Goal: Information Seeking & Learning: Learn about a topic

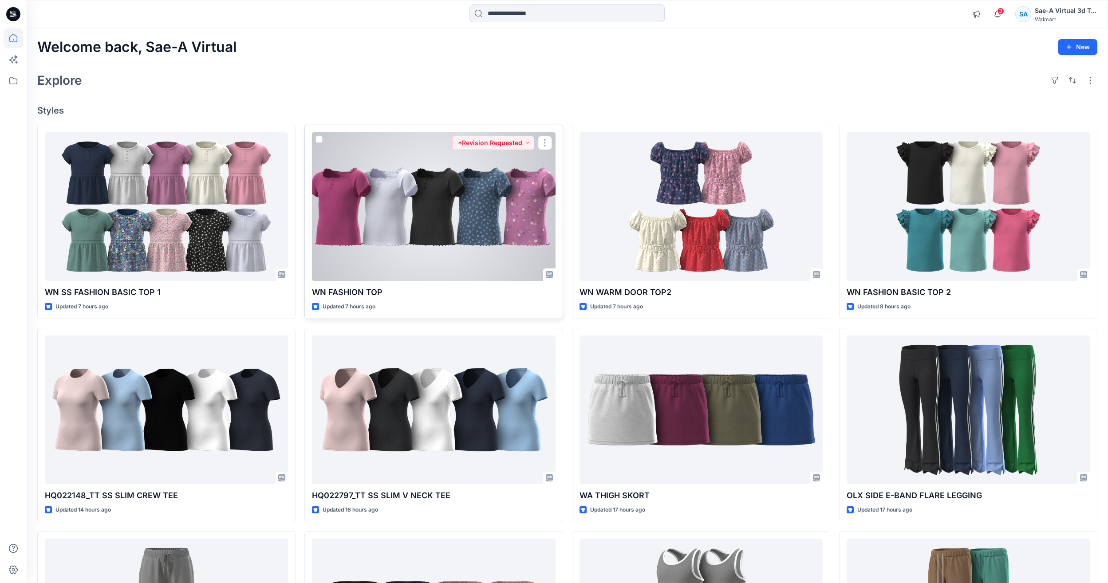
click at [382, 220] on div at bounding box center [433, 206] width 243 height 149
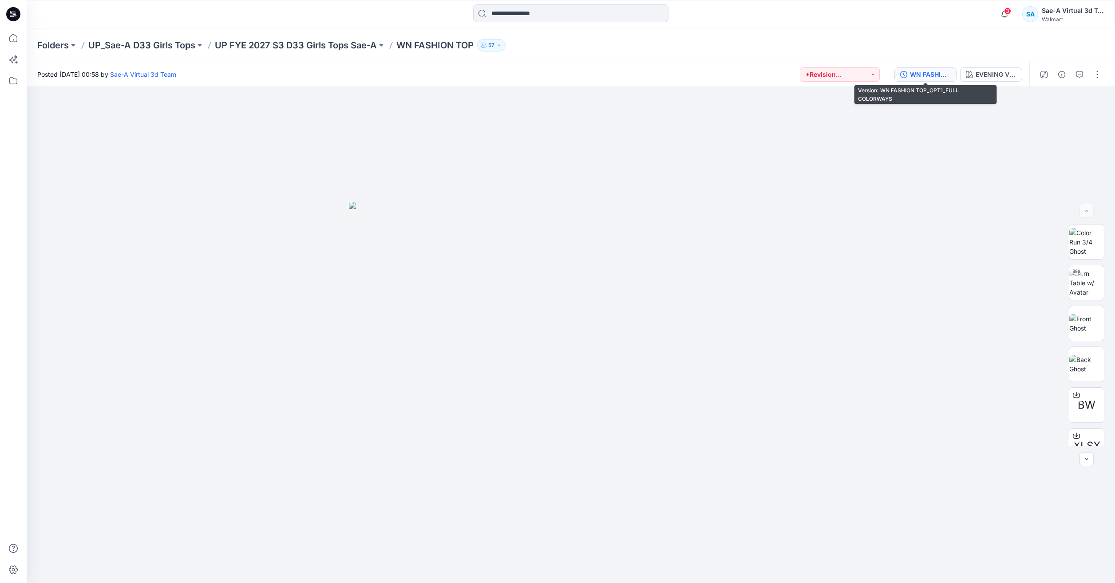
click at [912, 79] on div "WN FASHION TOP_OPT1_FULL COLORWAYS" at bounding box center [930, 75] width 41 height 10
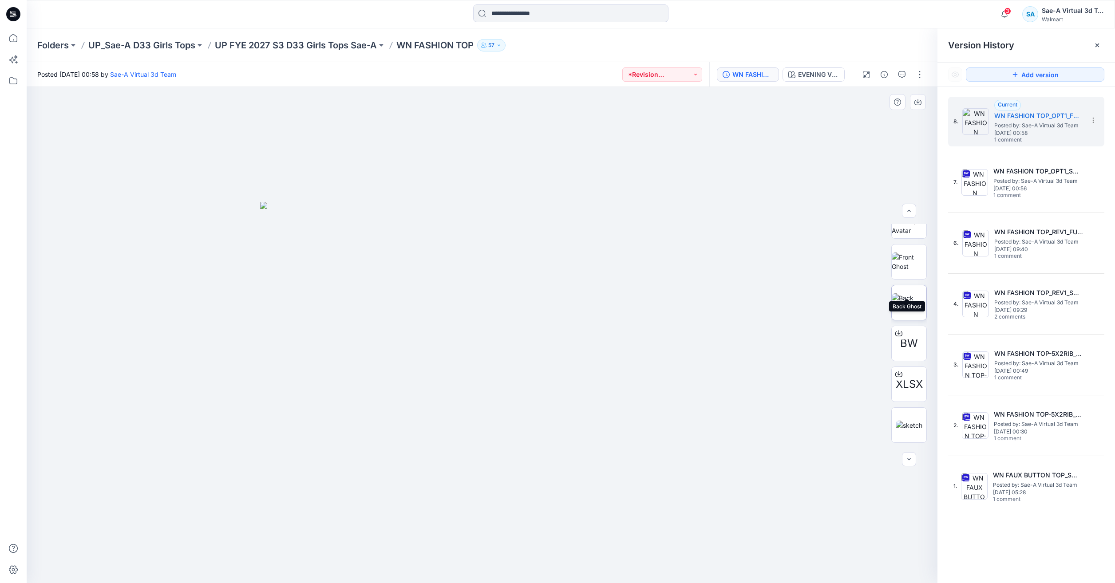
scroll to position [99, 0]
click at [907, 390] on img at bounding box center [909, 387] width 27 height 9
click at [911, 234] on img at bounding box center [909, 224] width 35 height 19
click at [896, 392] on img at bounding box center [909, 387] width 27 height 9
click at [916, 261] on img at bounding box center [909, 265] width 35 height 19
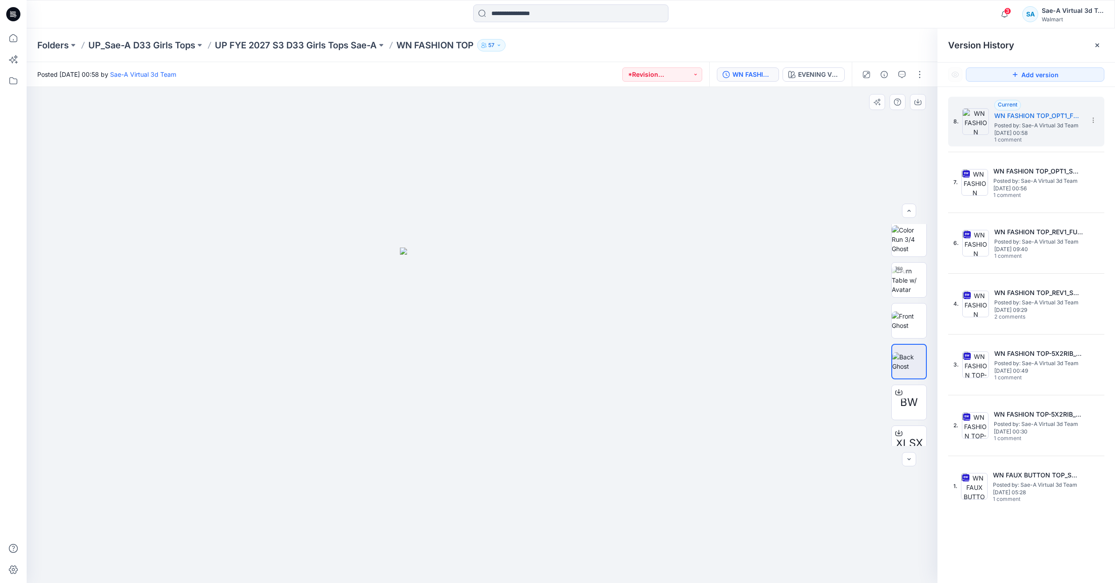
scroll to position [0, 0]
click at [911, 278] on img at bounding box center [909, 283] width 35 height 28
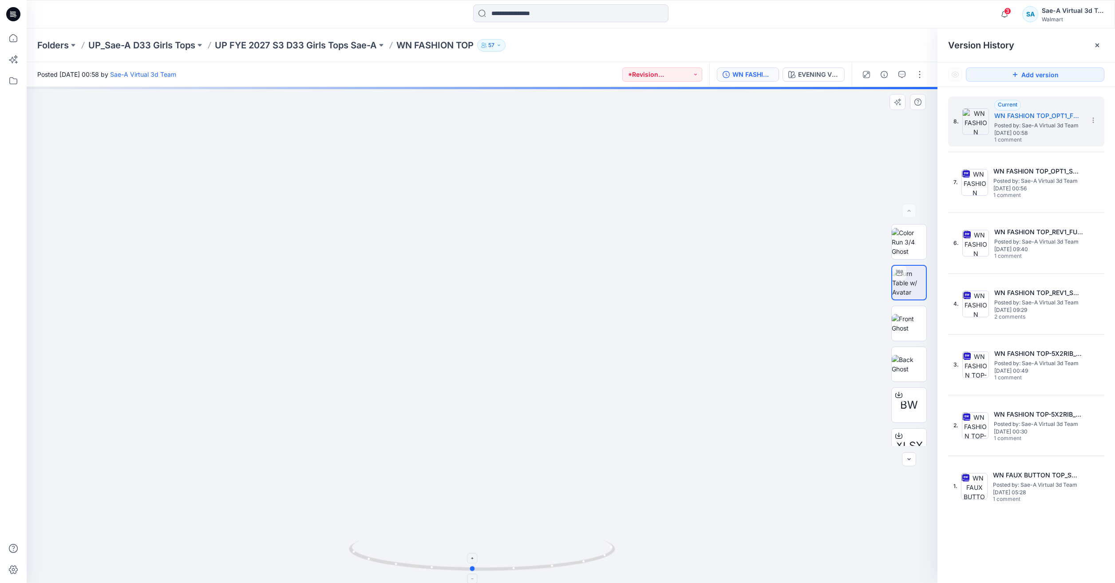
drag, startPoint x: 581, startPoint y: 562, endPoint x: 571, endPoint y: 549, distance: 15.8
click at [571, 549] on icon at bounding box center [483, 556] width 269 height 33
click at [910, 392] on img at bounding box center [909, 387] width 27 height 9
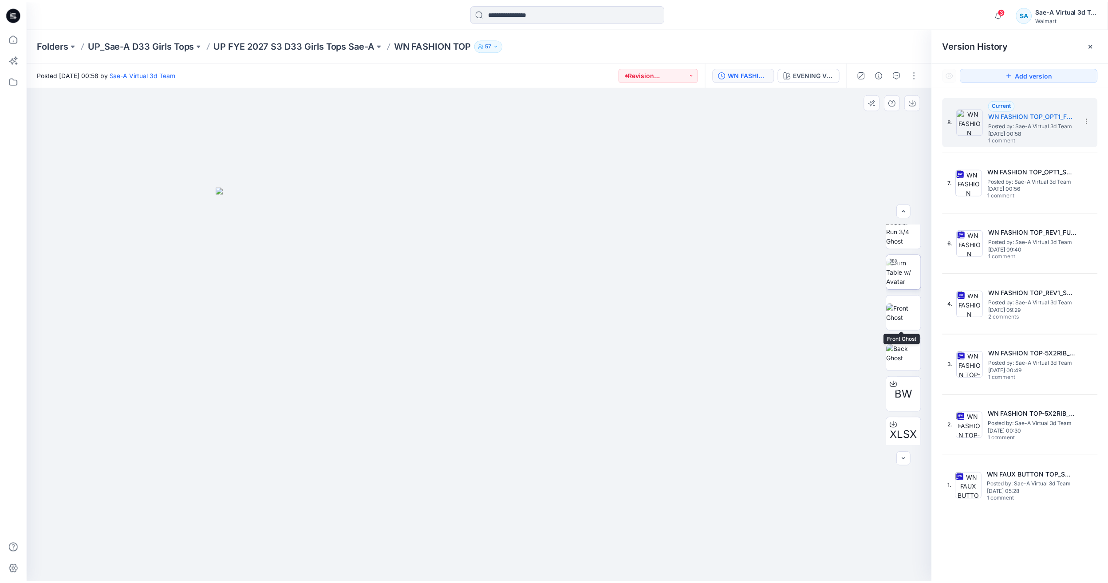
scroll to position [0, 0]
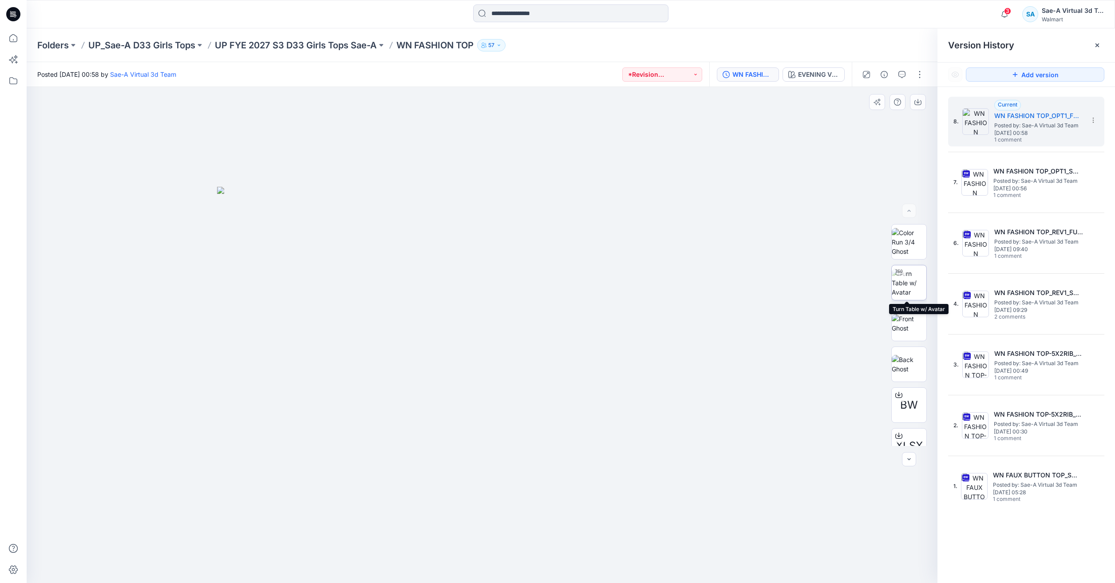
click at [913, 278] on img at bounding box center [909, 283] width 35 height 28
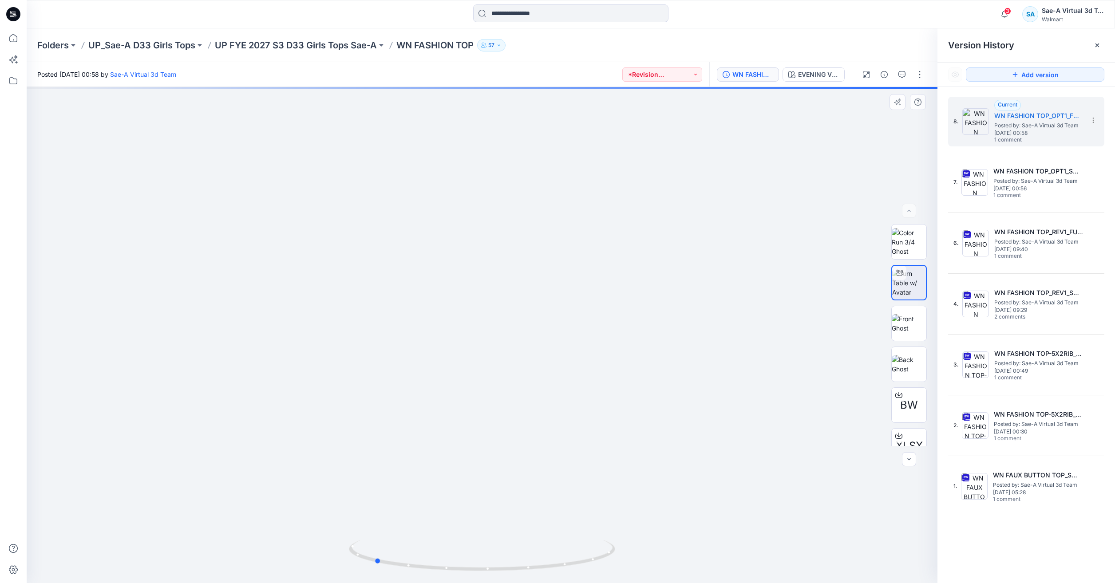
drag, startPoint x: 592, startPoint y: 569, endPoint x: 484, endPoint y: 574, distance: 108.0
click at [484, 574] on div at bounding box center [482, 561] width 266 height 44
click at [15, 46] on icon at bounding box center [14, 38] width 20 height 20
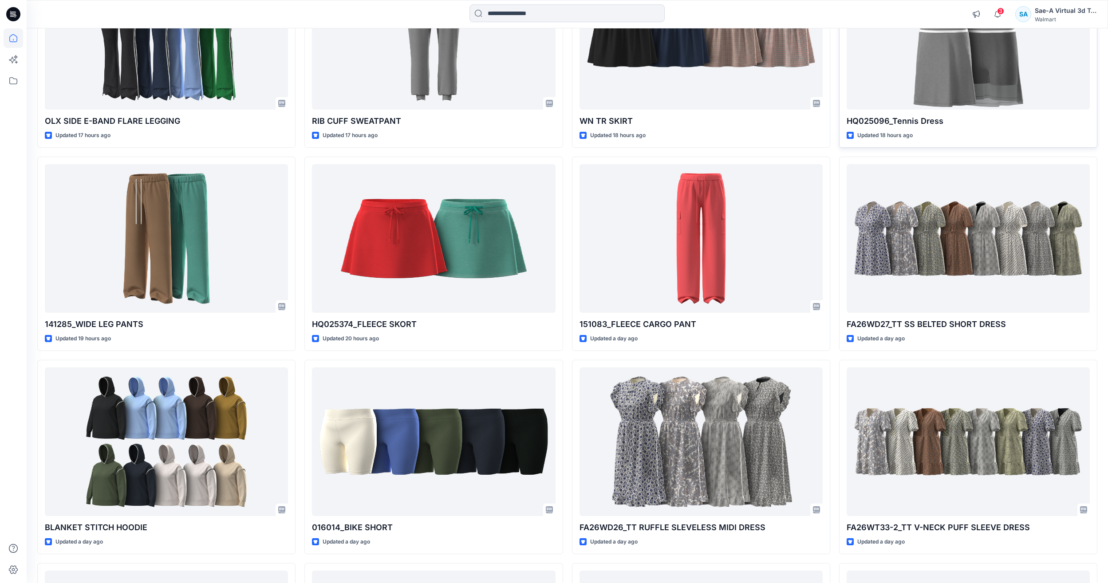
scroll to position [577, 0]
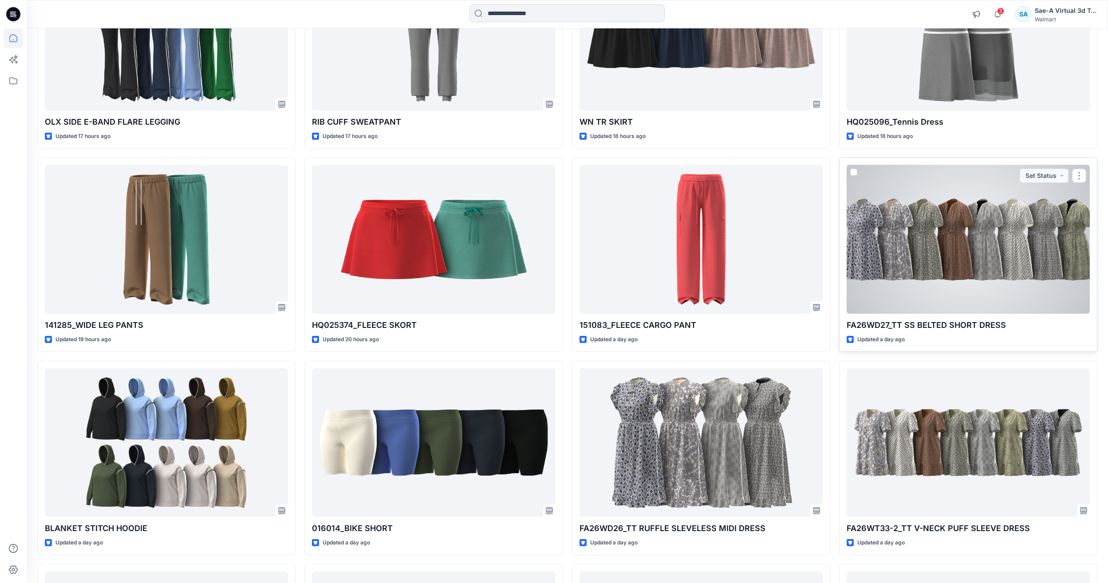
click at [973, 241] on div at bounding box center [968, 239] width 243 height 149
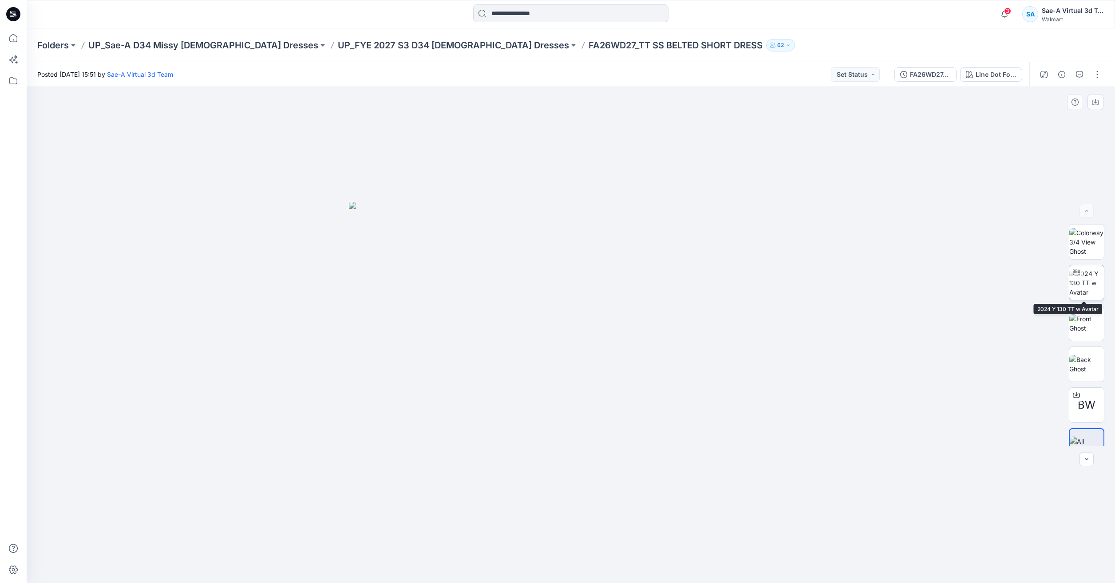
click at [1078, 290] on img at bounding box center [1086, 283] width 35 height 28
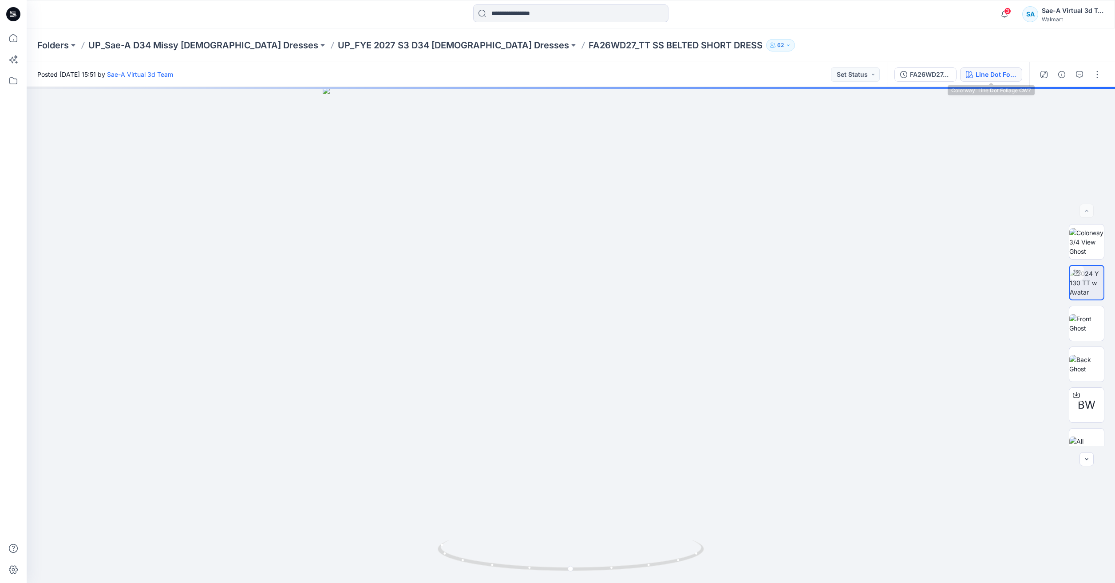
click at [983, 73] on div "Line Dot Foliage CW7" at bounding box center [996, 75] width 41 height 10
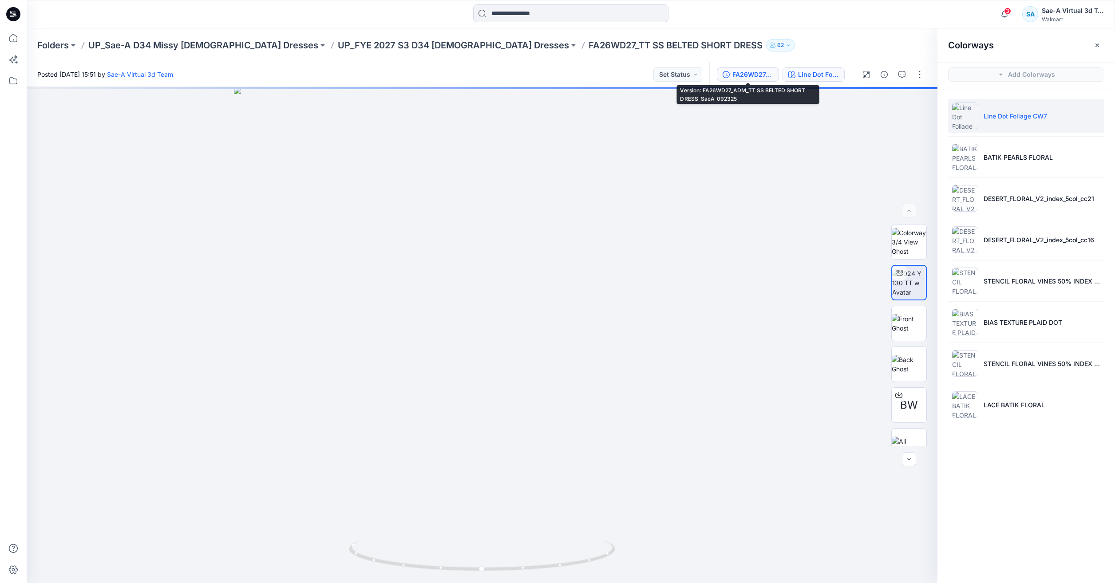
click at [752, 73] on div "FA26WD27_ADM_TT SS BELTED SHORT DRESS_SaeA_092325" at bounding box center [752, 75] width 41 height 10
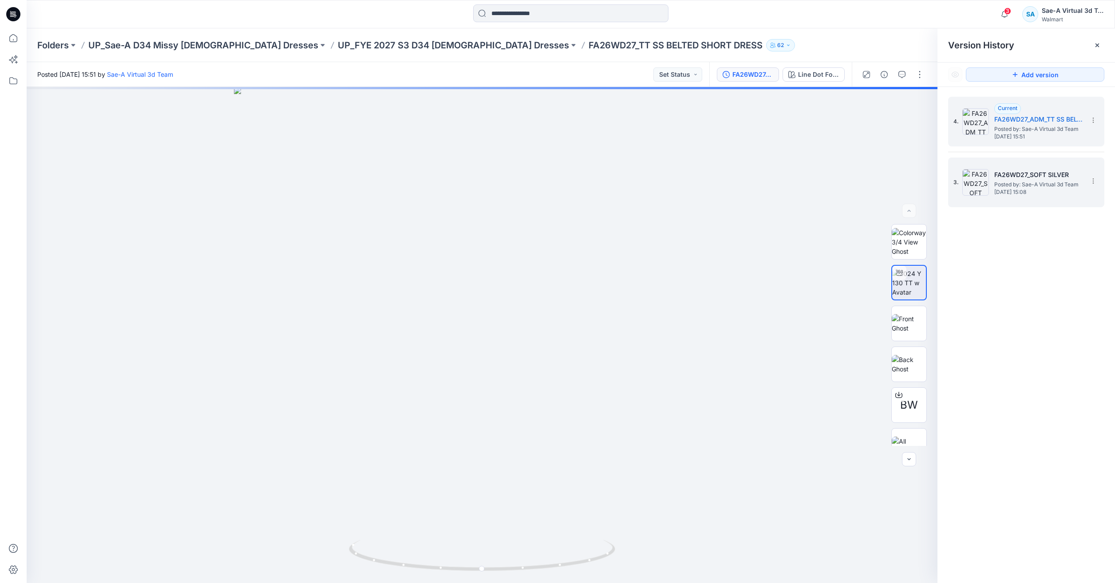
click at [1034, 196] on div "3. FA26WD27_SOFT SILVER Posted by: Sae-A Virtual 3d Team [DATE] 15:08" at bounding box center [1020, 182] width 133 height 43
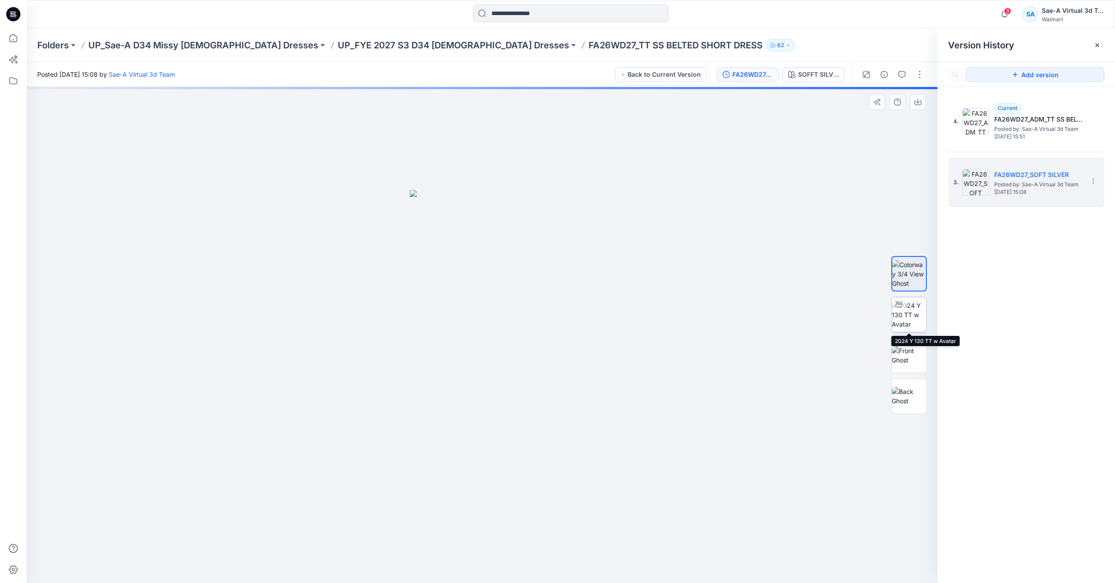
click at [902, 321] on img at bounding box center [909, 315] width 35 height 28
drag, startPoint x: 503, startPoint y: 209, endPoint x: 489, endPoint y: 313, distance: 104.3
click at [688, 477] on img at bounding box center [468, 119] width 1603 height 927
drag, startPoint x: 581, startPoint y: 508, endPoint x: 599, endPoint y: 361, distance: 148.1
drag, startPoint x: 593, startPoint y: 557, endPoint x: 594, endPoint y: 526, distance: 31.5
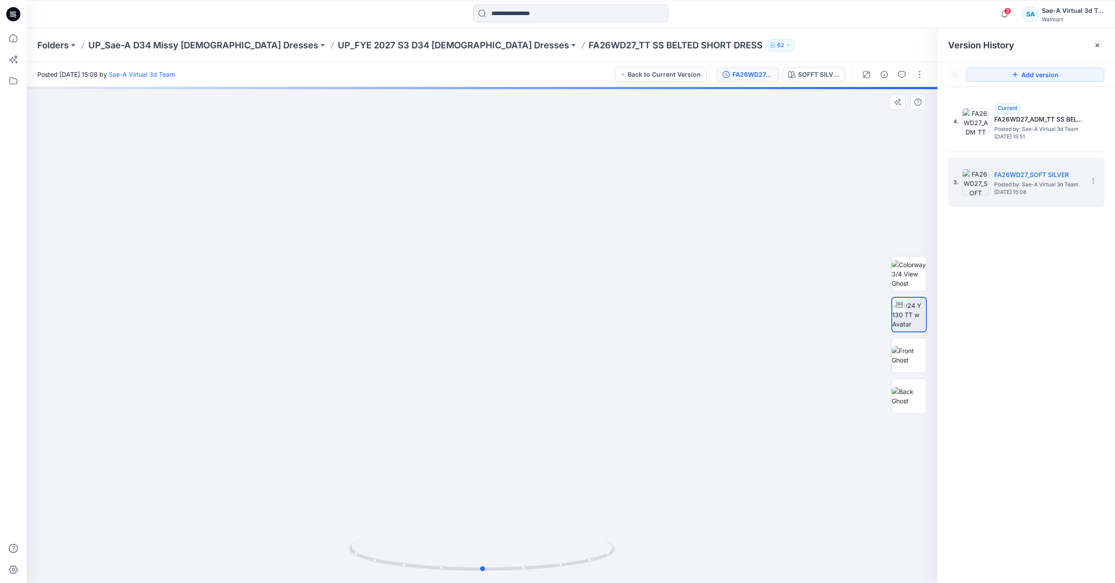
click at [594, 526] on div at bounding box center [482, 335] width 911 height 496
click at [377, 46] on p "UP_FYE 2027 S3 D34 [DEMOGRAPHIC_DATA] Dresses" at bounding box center [453, 45] width 231 height 12
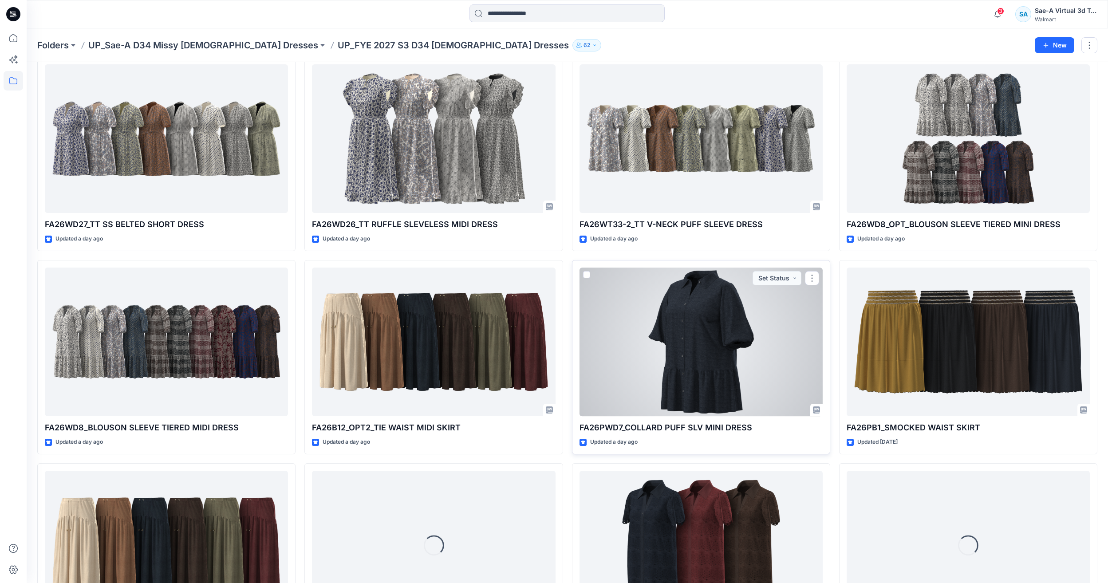
scroll to position [27, 0]
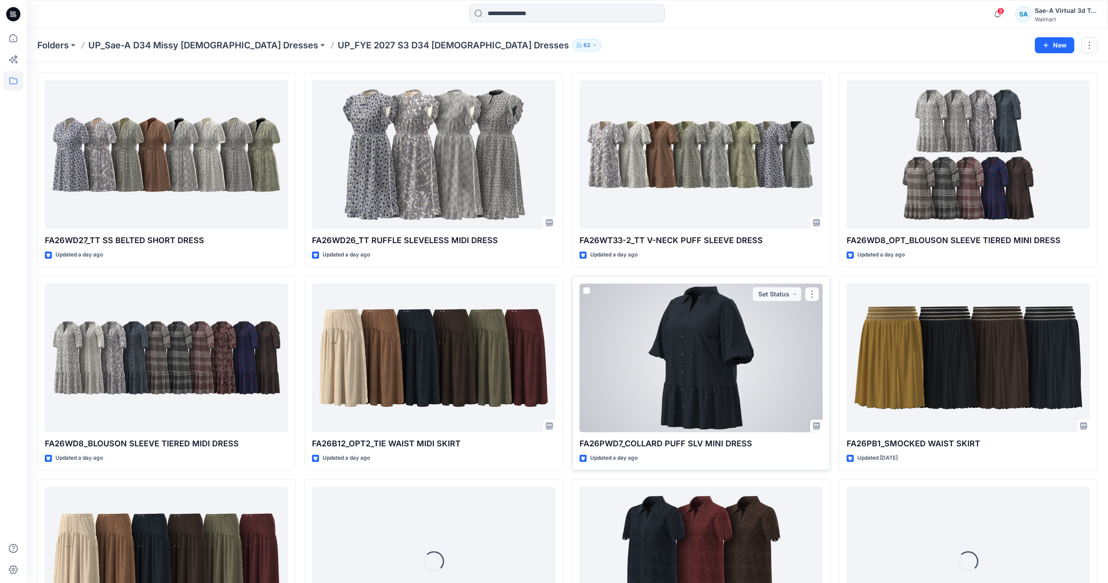
click at [709, 360] on div at bounding box center [701, 358] width 243 height 149
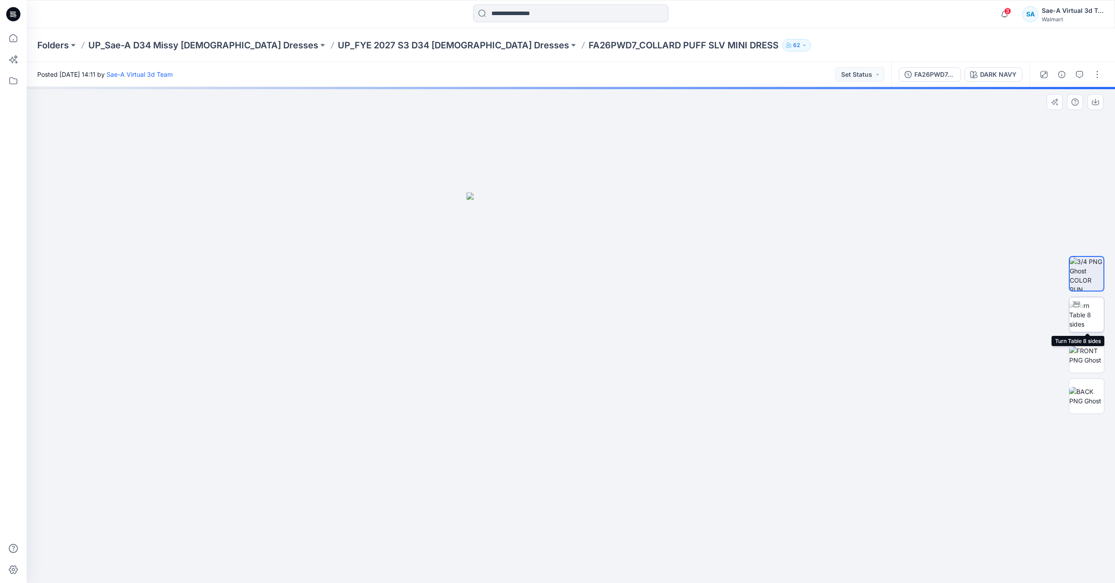
click at [1091, 313] on img at bounding box center [1086, 315] width 35 height 28
click at [1086, 72] on button "button" at bounding box center [1080, 74] width 14 height 14
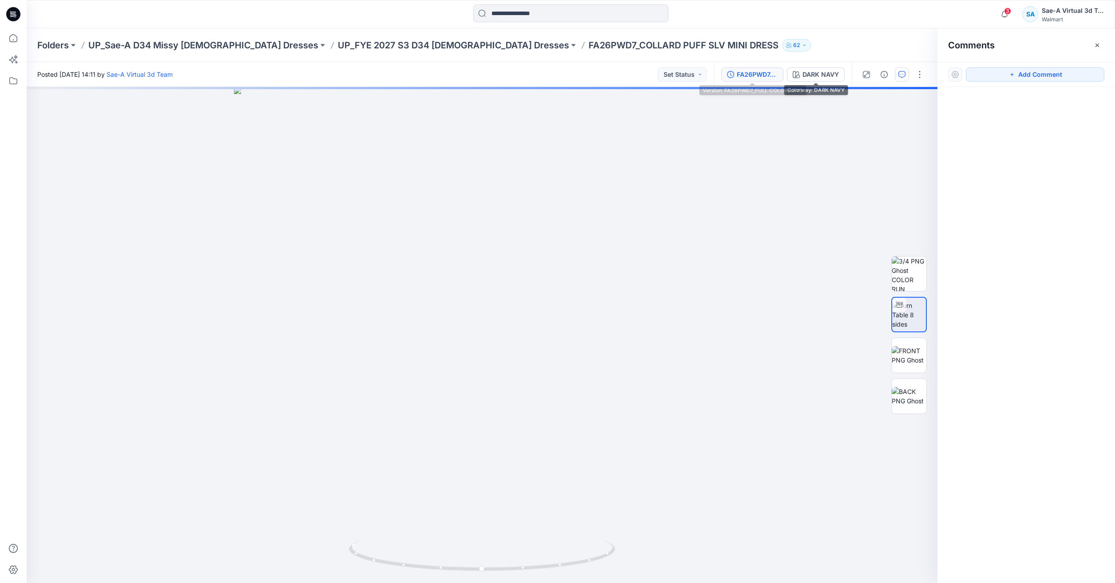
click at [754, 71] on div "FA26PWD7_FULL COLORWAYS" at bounding box center [757, 75] width 41 height 10
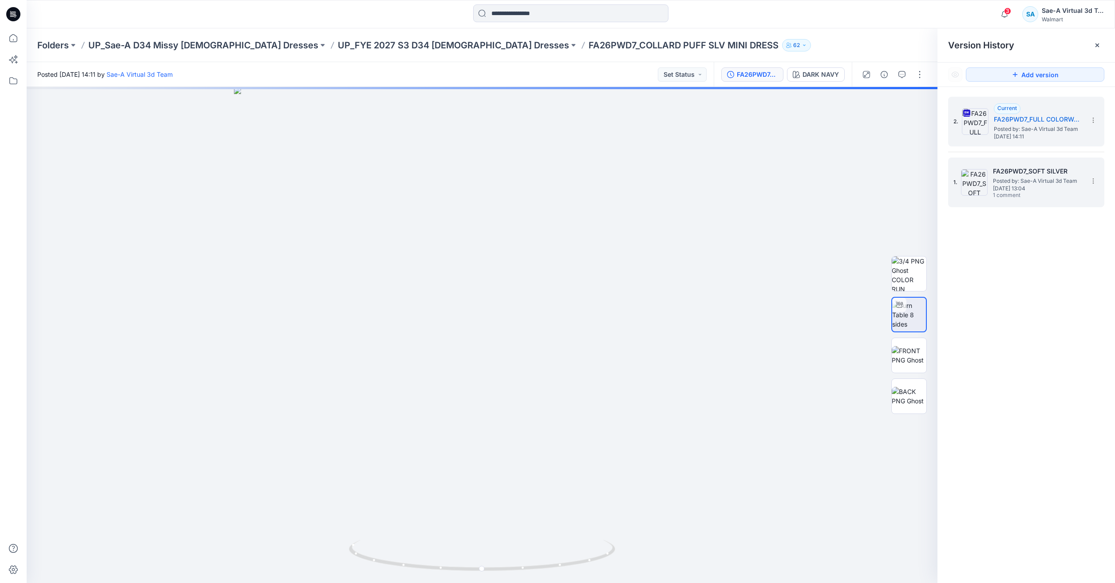
click at [1009, 187] on span "[DATE] 13:04" at bounding box center [1037, 189] width 89 height 6
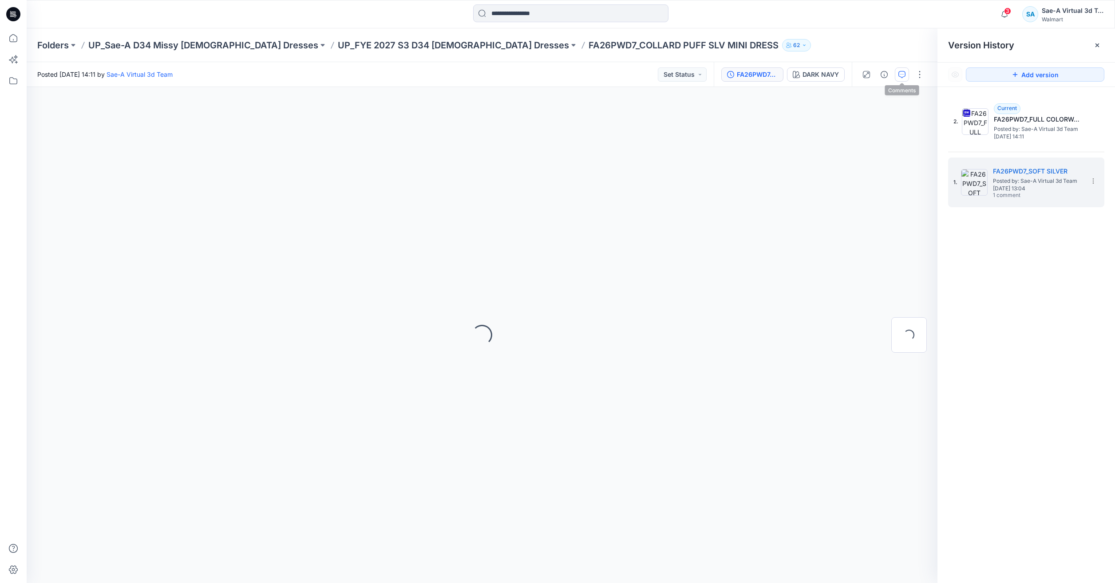
click at [902, 72] on icon "button" at bounding box center [902, 74] width 7 height 7
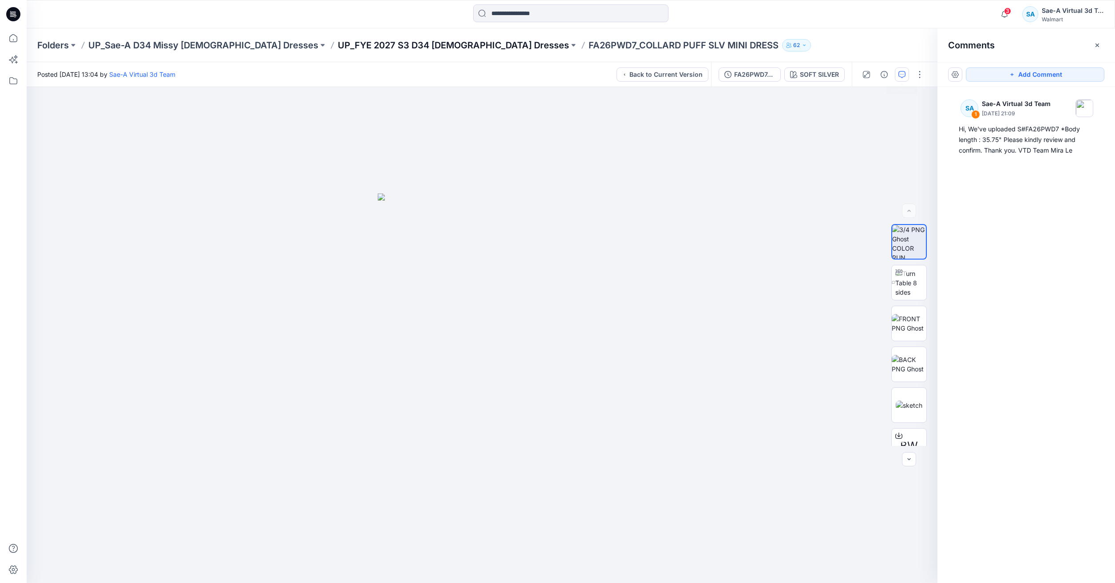
click at [393, 46] on p "UP_FYE 2027 S3 D34 [DEMOGRAPHIC_DATA] Dresses" at bounding box center [453, 45] width 231 height 12
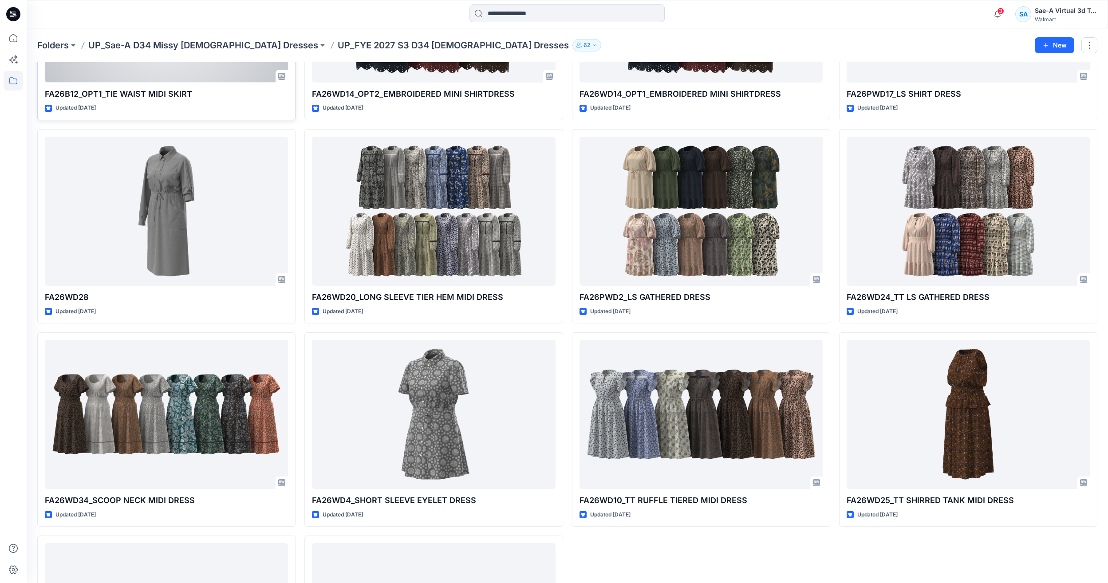
scroll to position [710, 0]
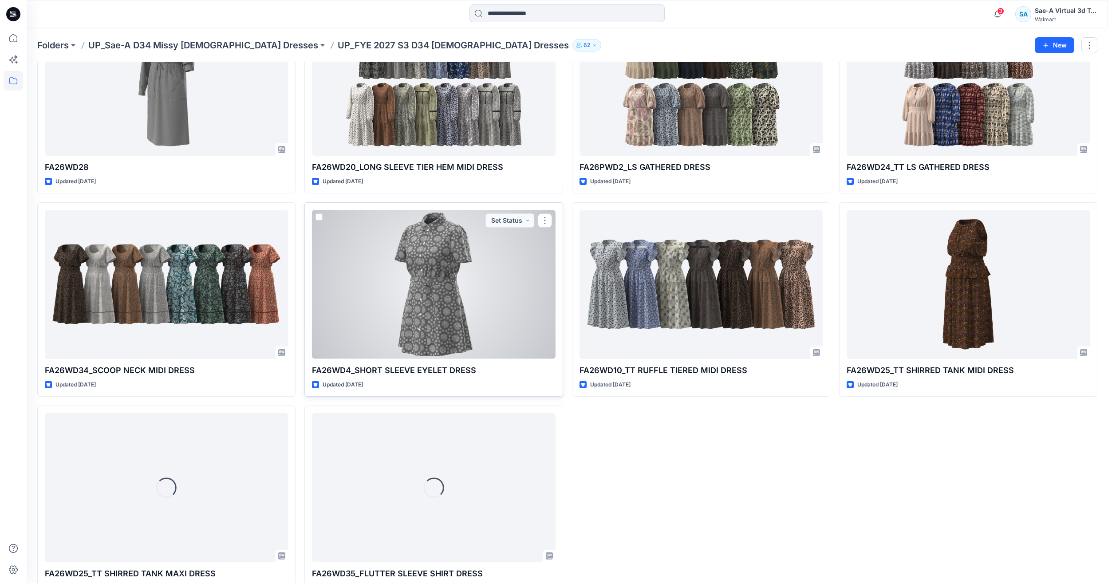
click at [475, 314] on div at bounding box center [433, 284] width 243 height 149
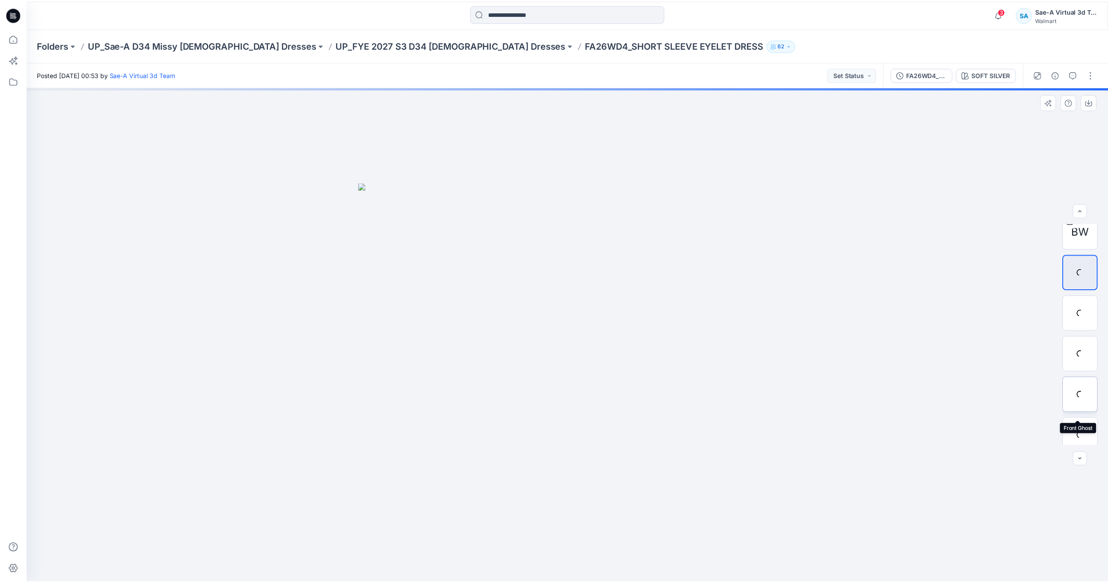
scroll to position [18, 0]
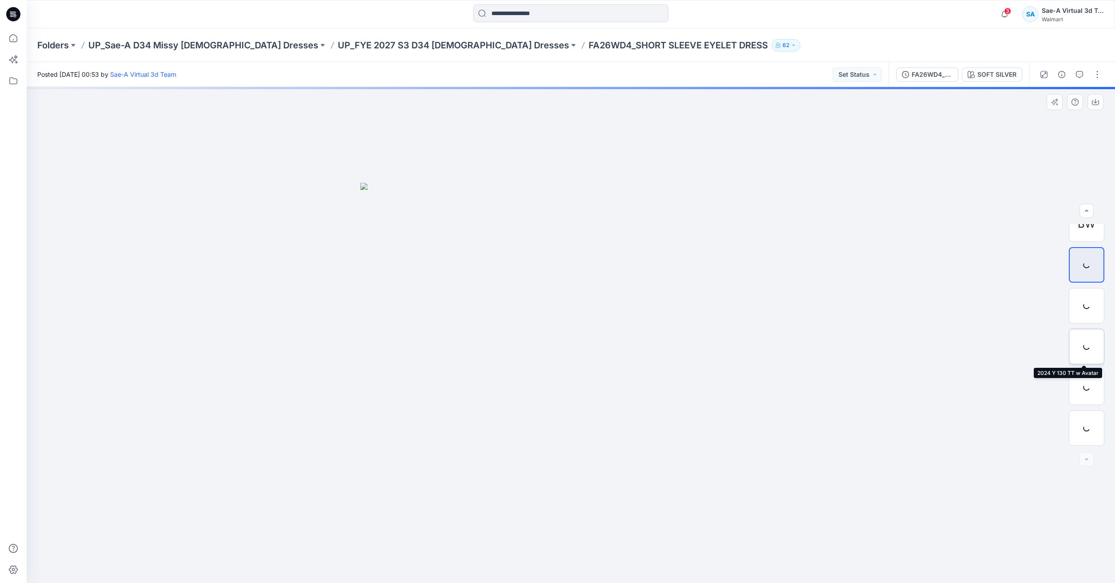
click at [1096, 356] on div at bounding box center [1087, 347] width 36 height 36
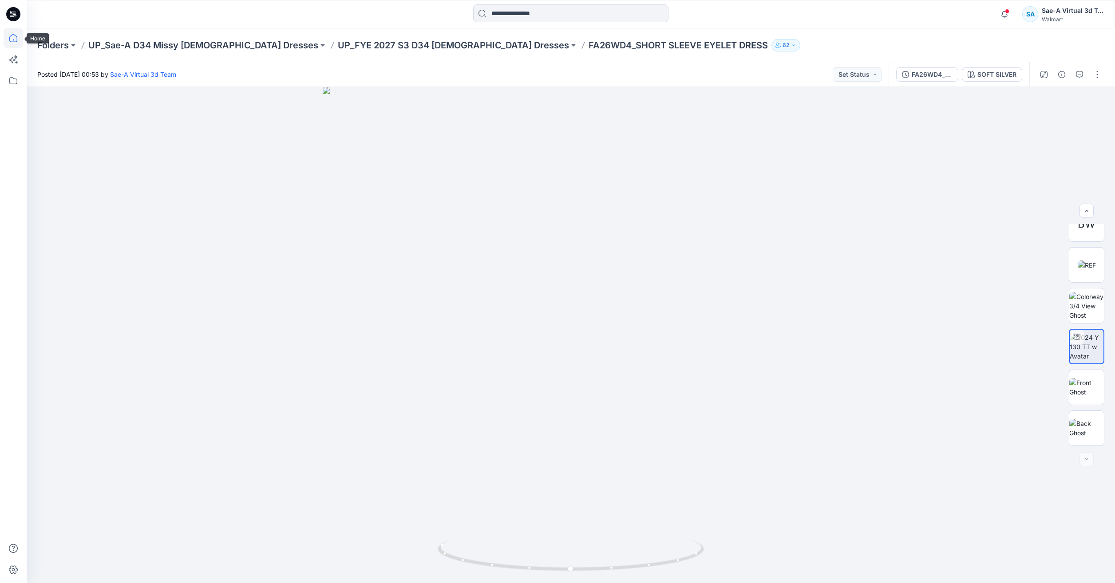
click at [16, 40] on icon at bounding box center [14, 38] width 20 height 20
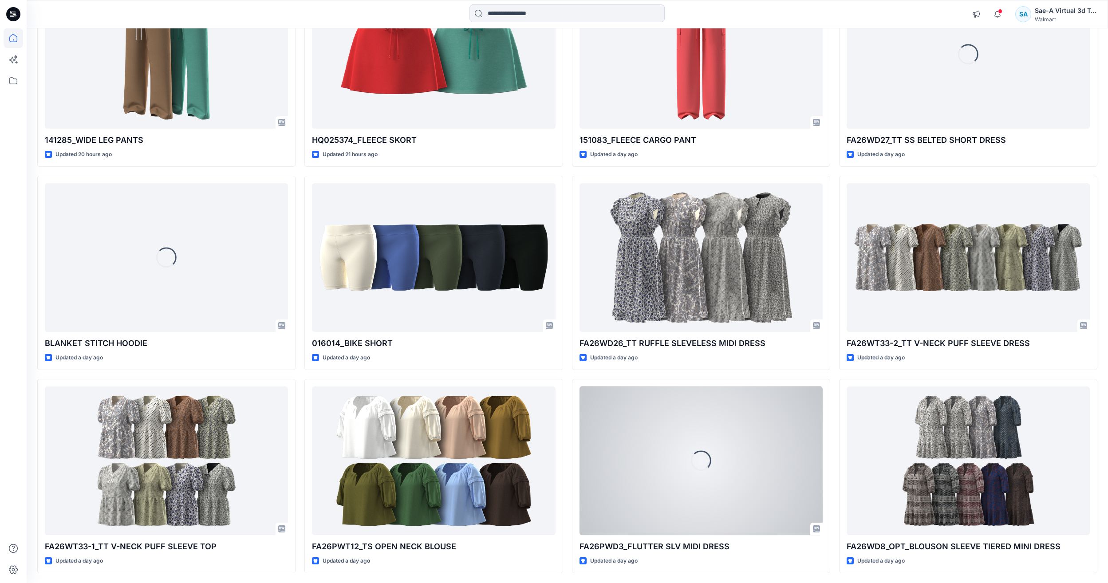
scroll to position [795, 0]
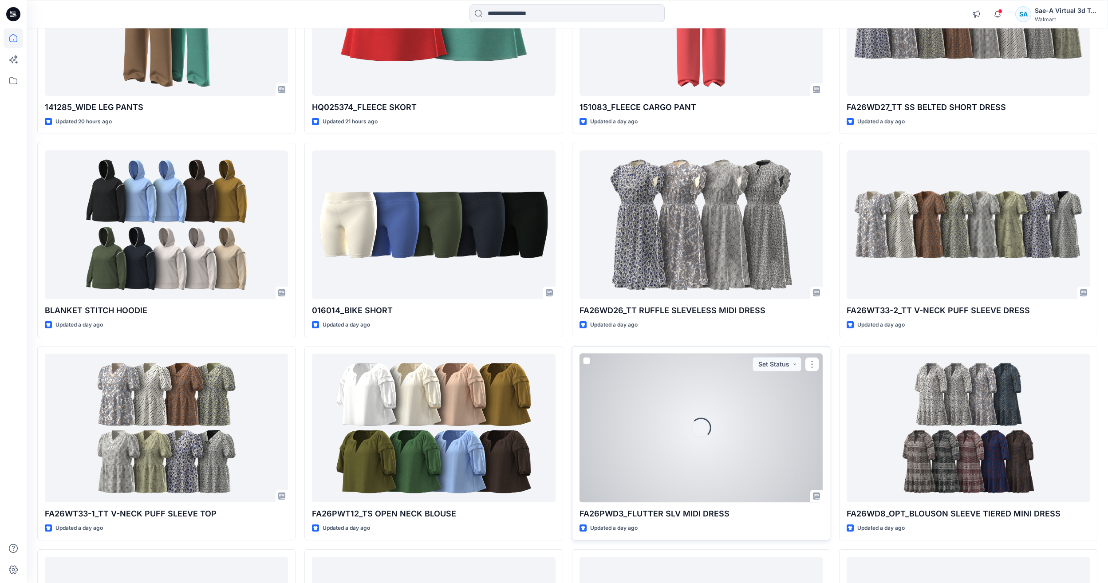
click at [691, 442] on div "Loading..." at bounding box center [701, 428] width 243 height 149
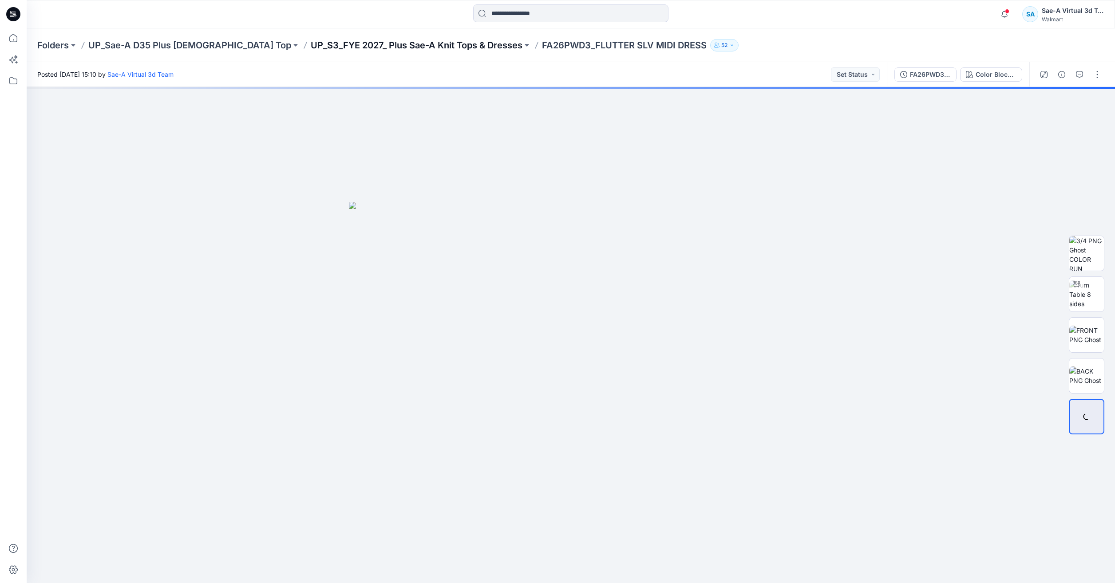
click at [396, 45] on p "UP_S3_FYE 2027_ Plus Sae-A Knit Tops & Dresses" at bounding box center [417, 45] width 212 height 12
